Goal: Information Seeking & Learning: Learn about a topic

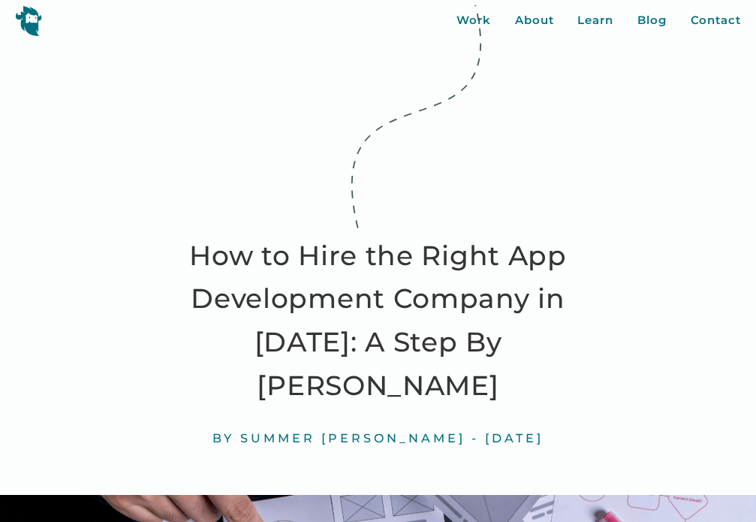
scroll to position [7004, 0]
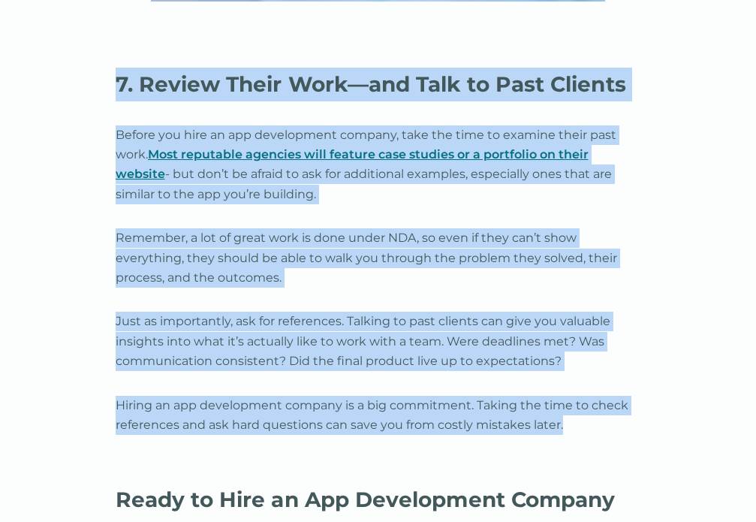
click at [571, 147] on link "Most reputable agencies will feature case studies or a portfolio on their websi…" at bounding box center [352, 164] width 473 height 34
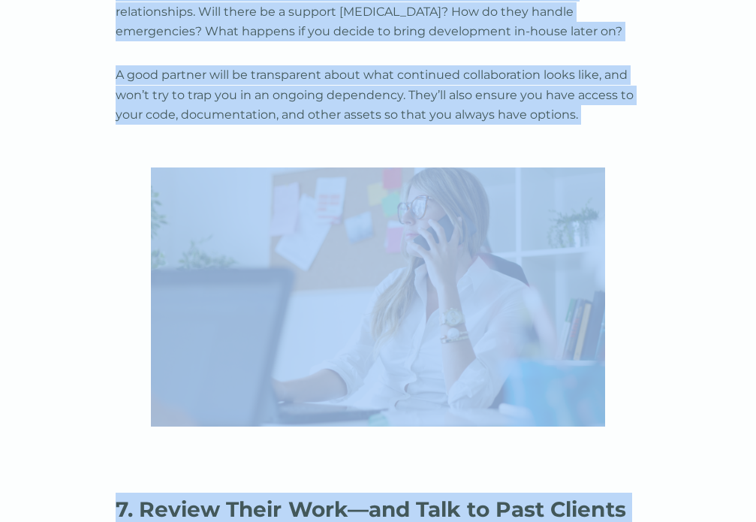
scroll to position [5268, 0]
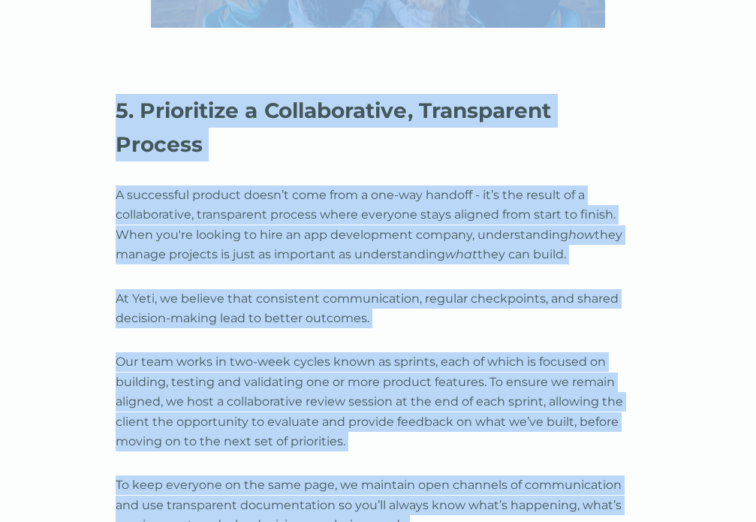
click at [573, 185] on p "A successful product doesn’t come from a one-way handoff - it’s the result of a…" at bounding box center [378, 225] width 525 height 80
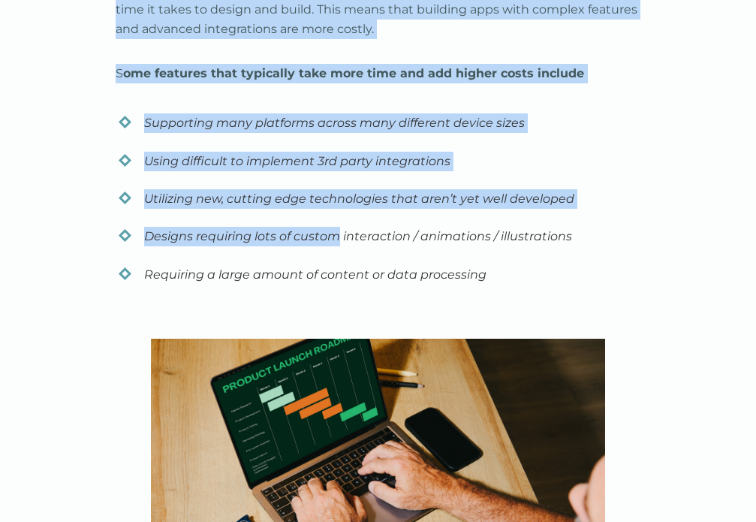
scroll to position [2027, 0]
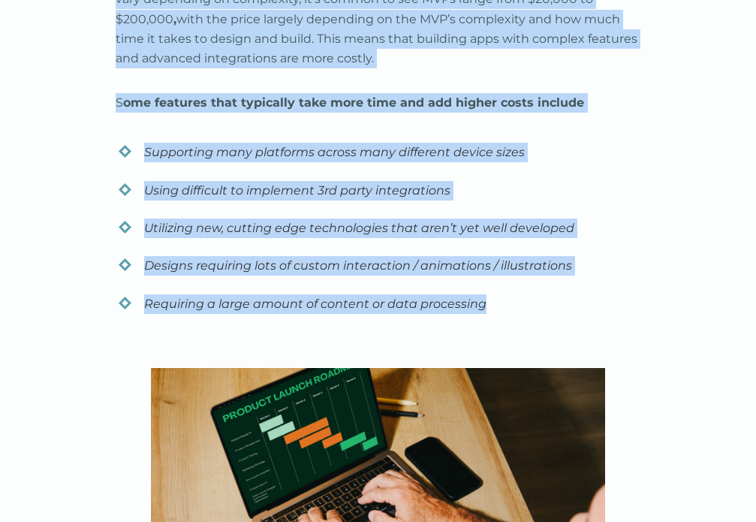
drag, startPoint x: 112, startPoint y: 54, endPoint x: 515, endPoint y: 284, distance: 464.3
copy div "1. Define Your Budget—and Start With an MVP Before you hire an app development …"
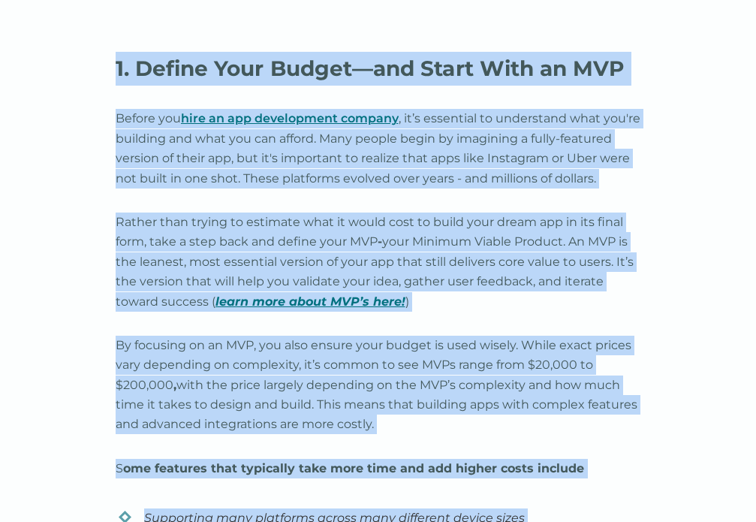
scroll to position [1662, 0]
click at [630, 367] on p "By focusing on an MVP, you also ensure your budget is used wisely. While exact …" at bounding box center [378, 384] width 525 height 99
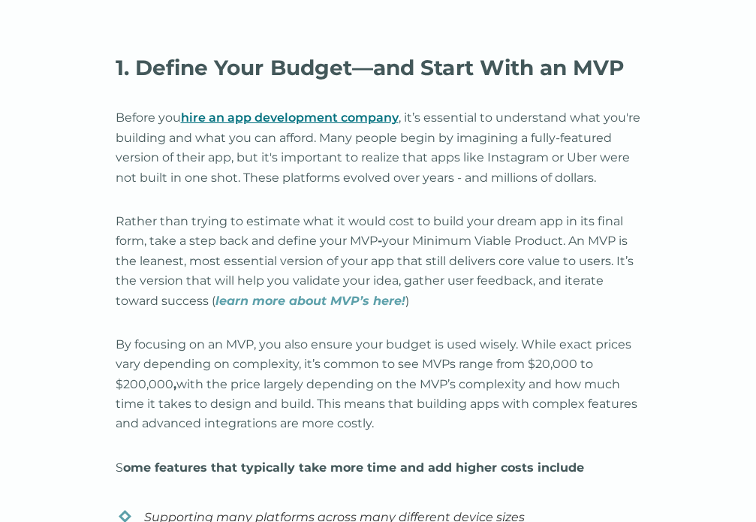
click at [323, 293] on em "learn more about MVP’s here!" at bounding box center [310, 300] width 190 height 14
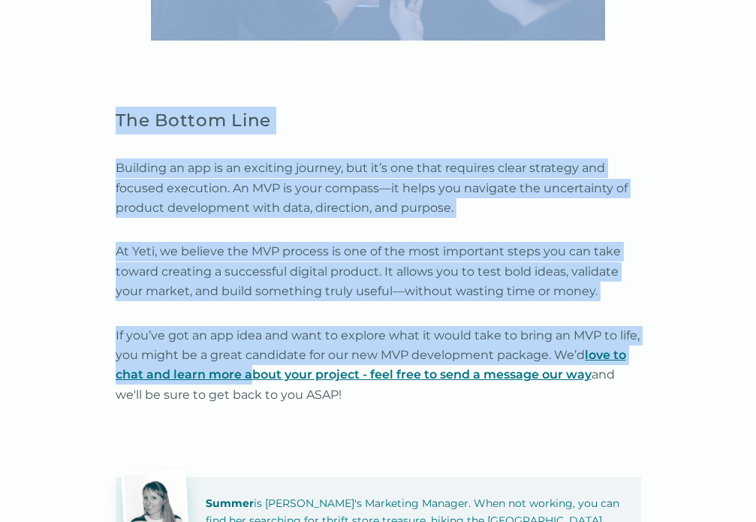
scroll to position [3898, 0]
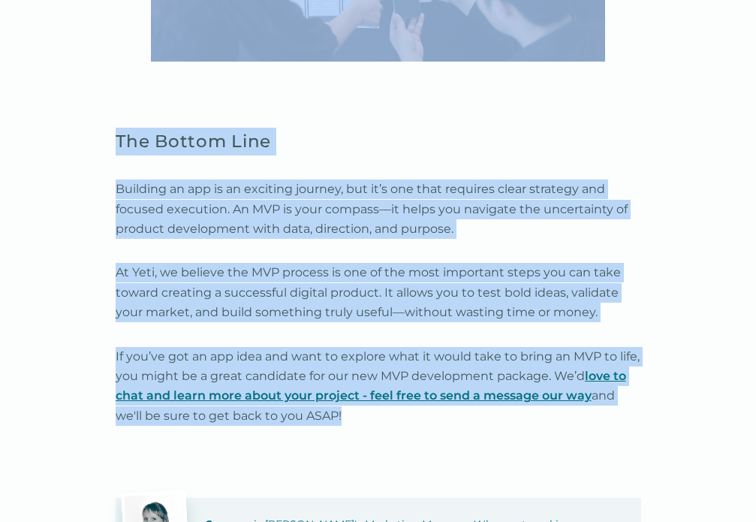
drag, startPoint x: 92, startPoint y: 192, endPoint x: 406, endPoint y: 408, distance: 381.6
copy div "Lo ips dolor si ame consectetur, adipiscing elits doeiusmo temporin. Utla etd m…"
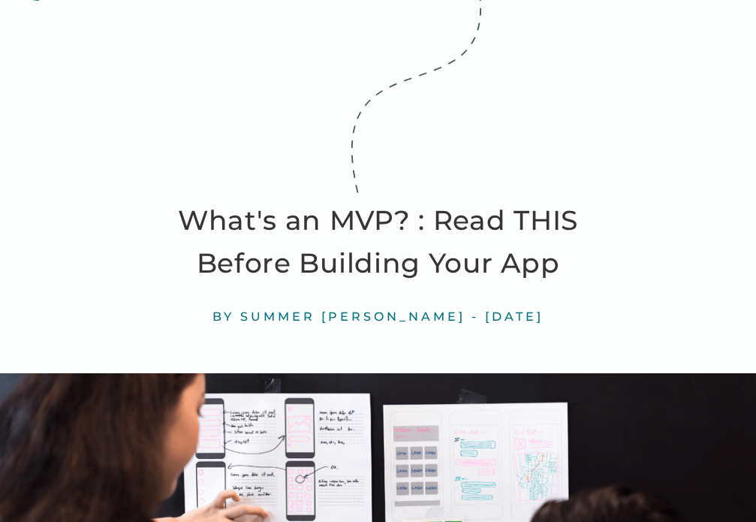
scroll to position [0, 0]
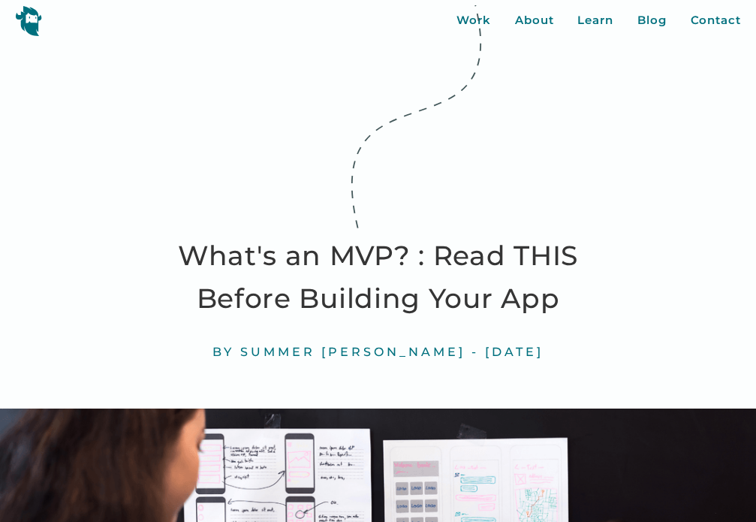
click at [354, 282] on h1 "What's an MVP? : Read THIS Before Building Your App" at bounding box center [377, 277] width 453 height 86
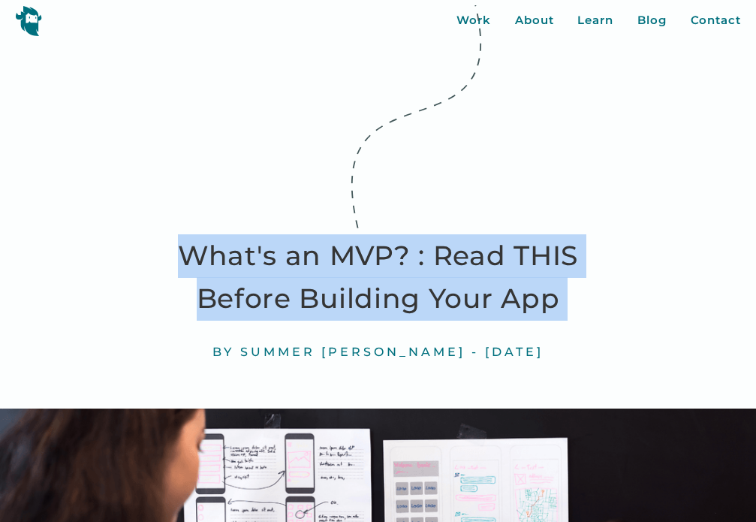
click at [354, 282] on h1 "What's an MVP? : Read THIS Before Building Your App" at bounding box center [377, 277] width 453 height 86
copy h1 "What's an MVP? : Read THIS Before Building Your App"
